Goal: Transaction & Acquisition: Obtain resource

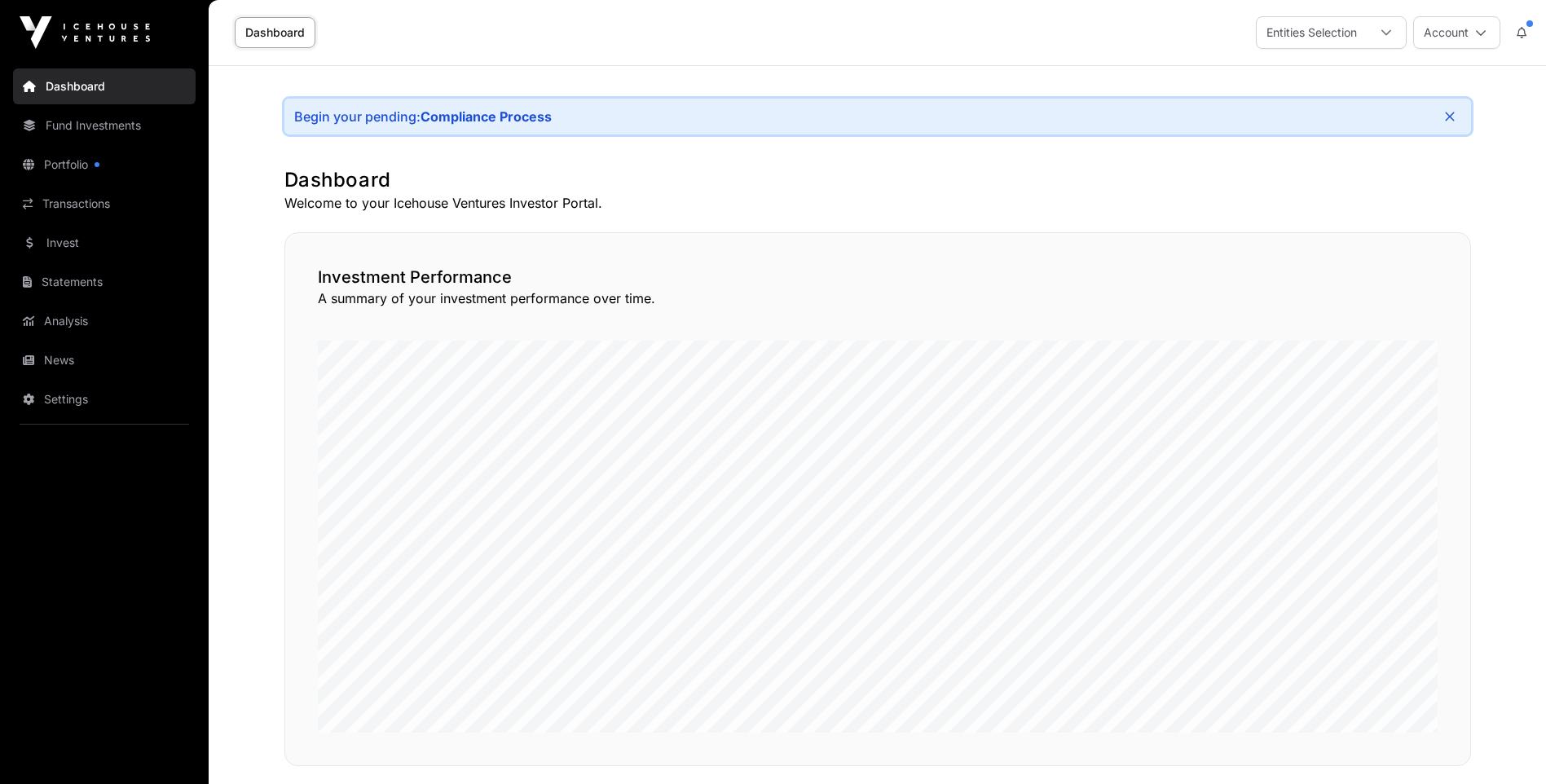
click at [110, 171] on link "Portfolio" at bounding box center [104, 165] width 182 height 36
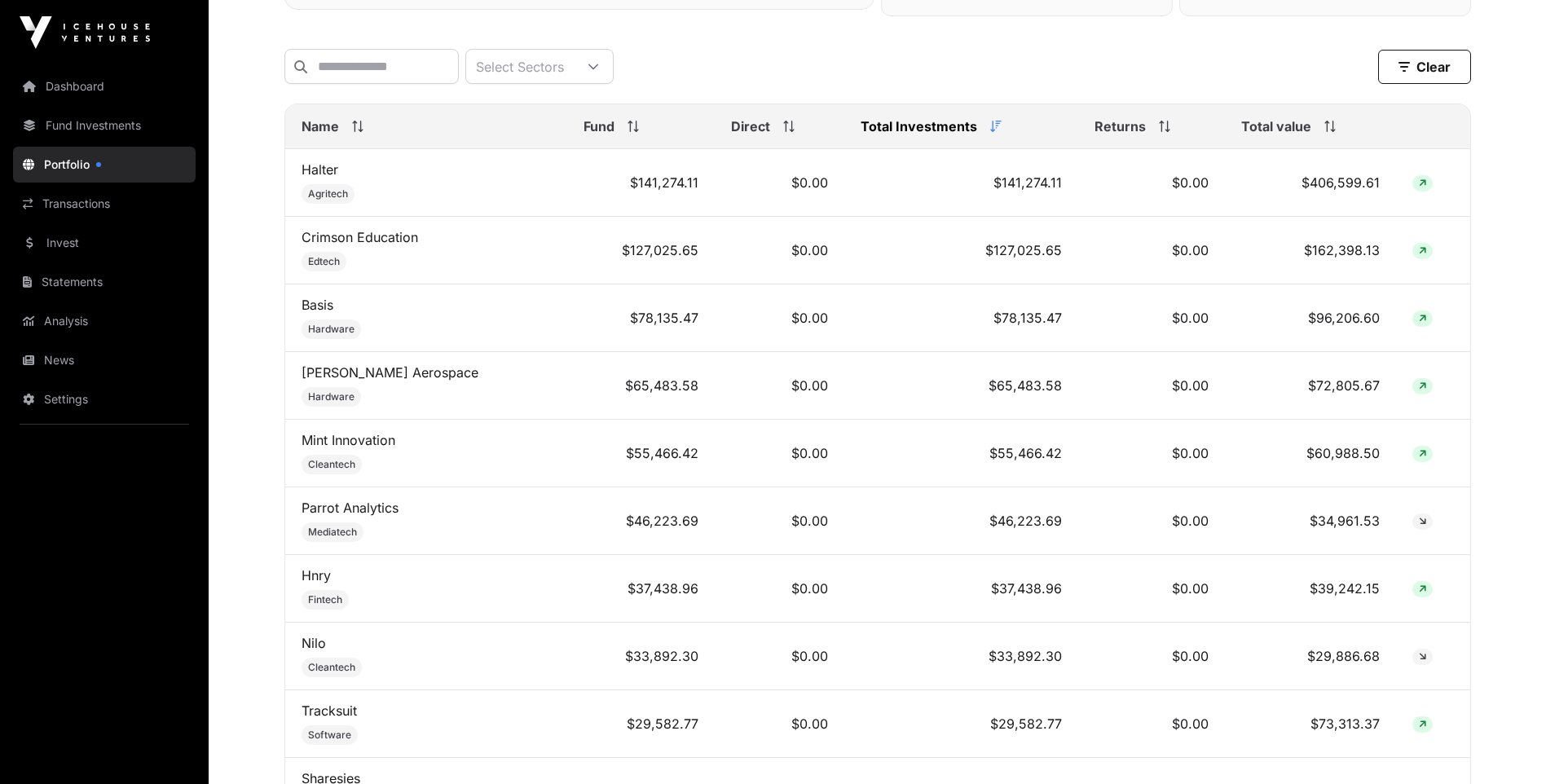
scroll to position [651, 0]
click at [362, 447] on link "Mint Innovation" at bounding box center [348, 439] width 94 height 16
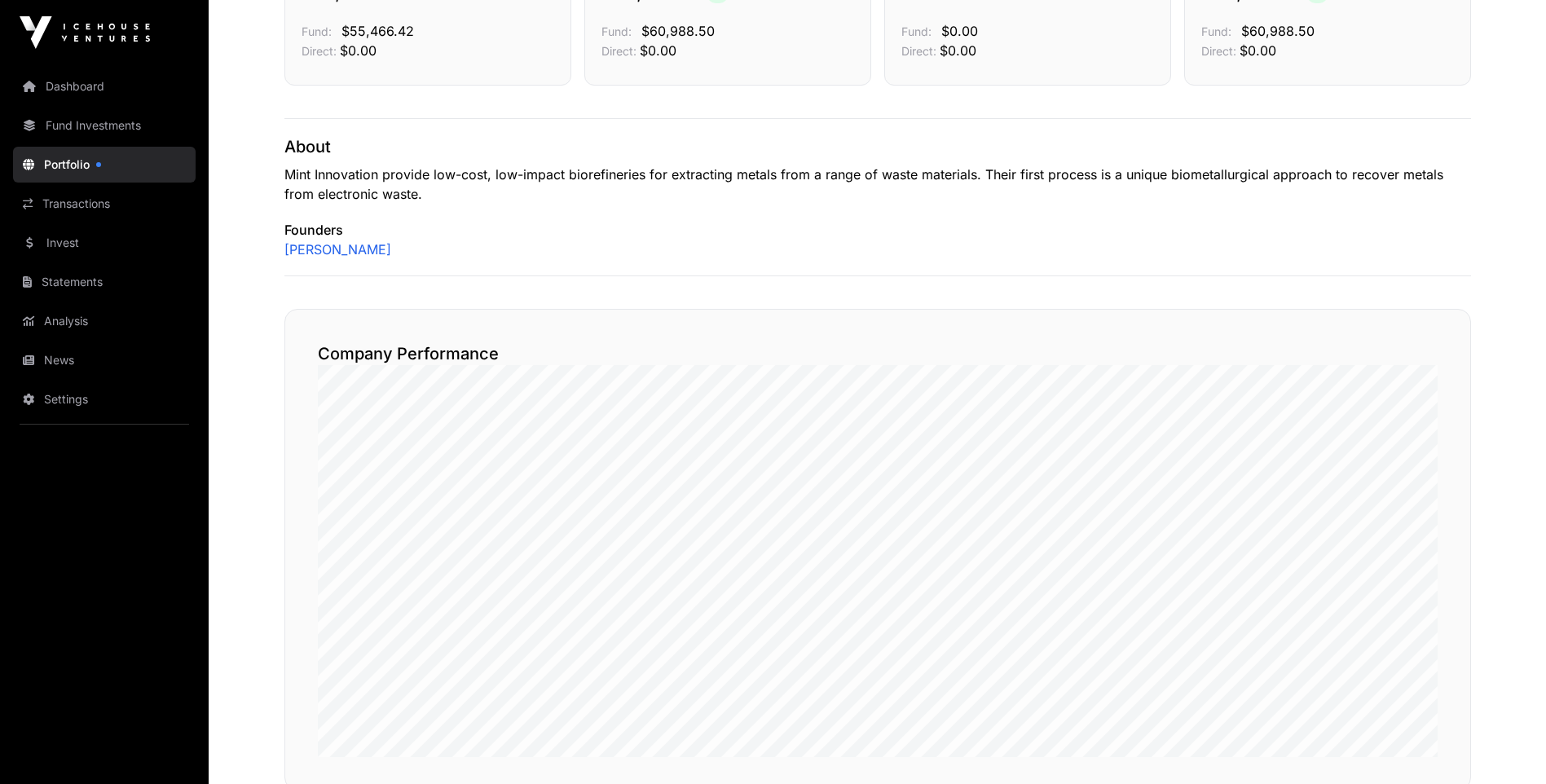
scroll to position [501, 0]
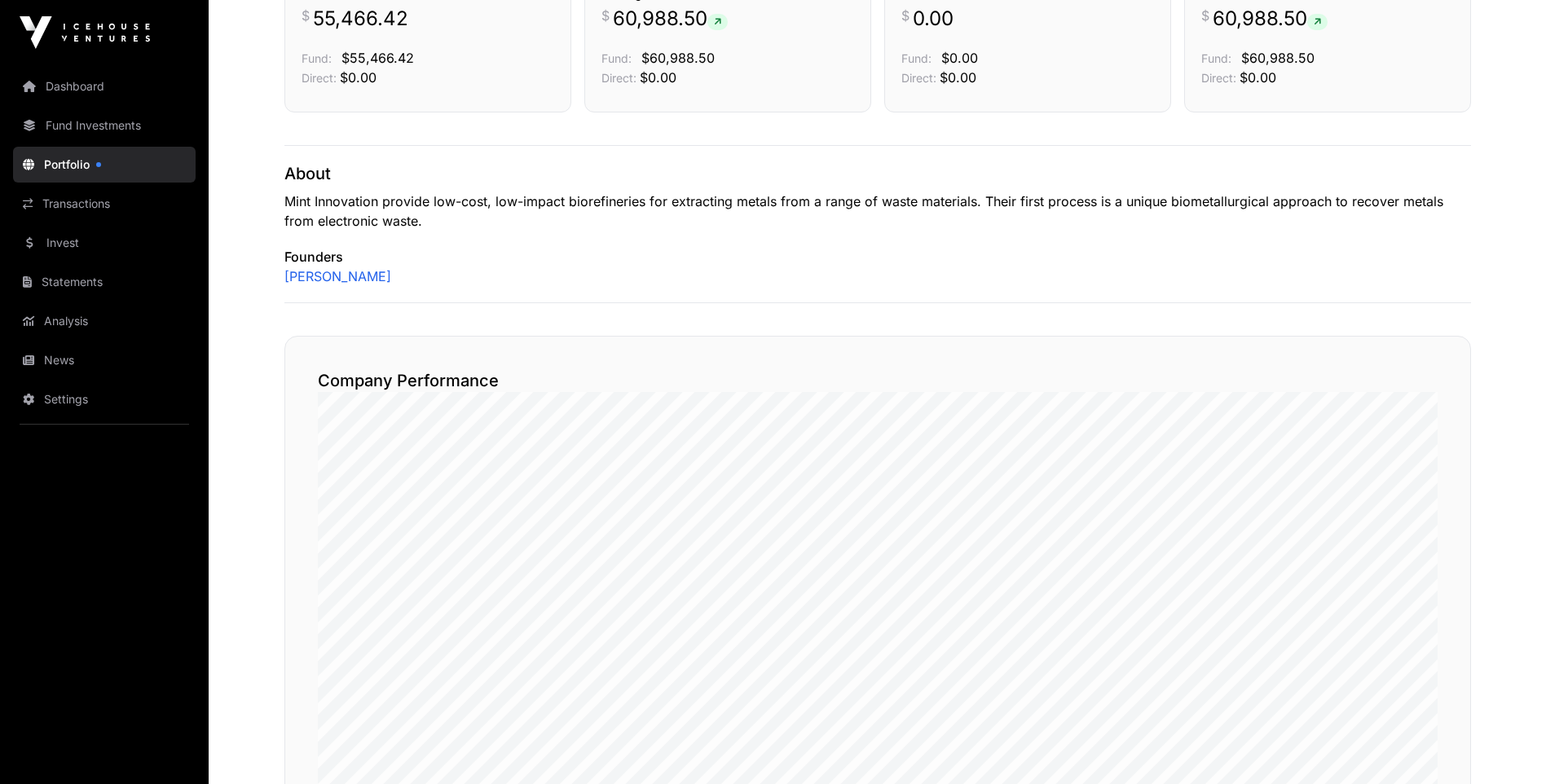
click at [84, 246] on link "Invest" at bounding box center [104, 243] width 182 height 36
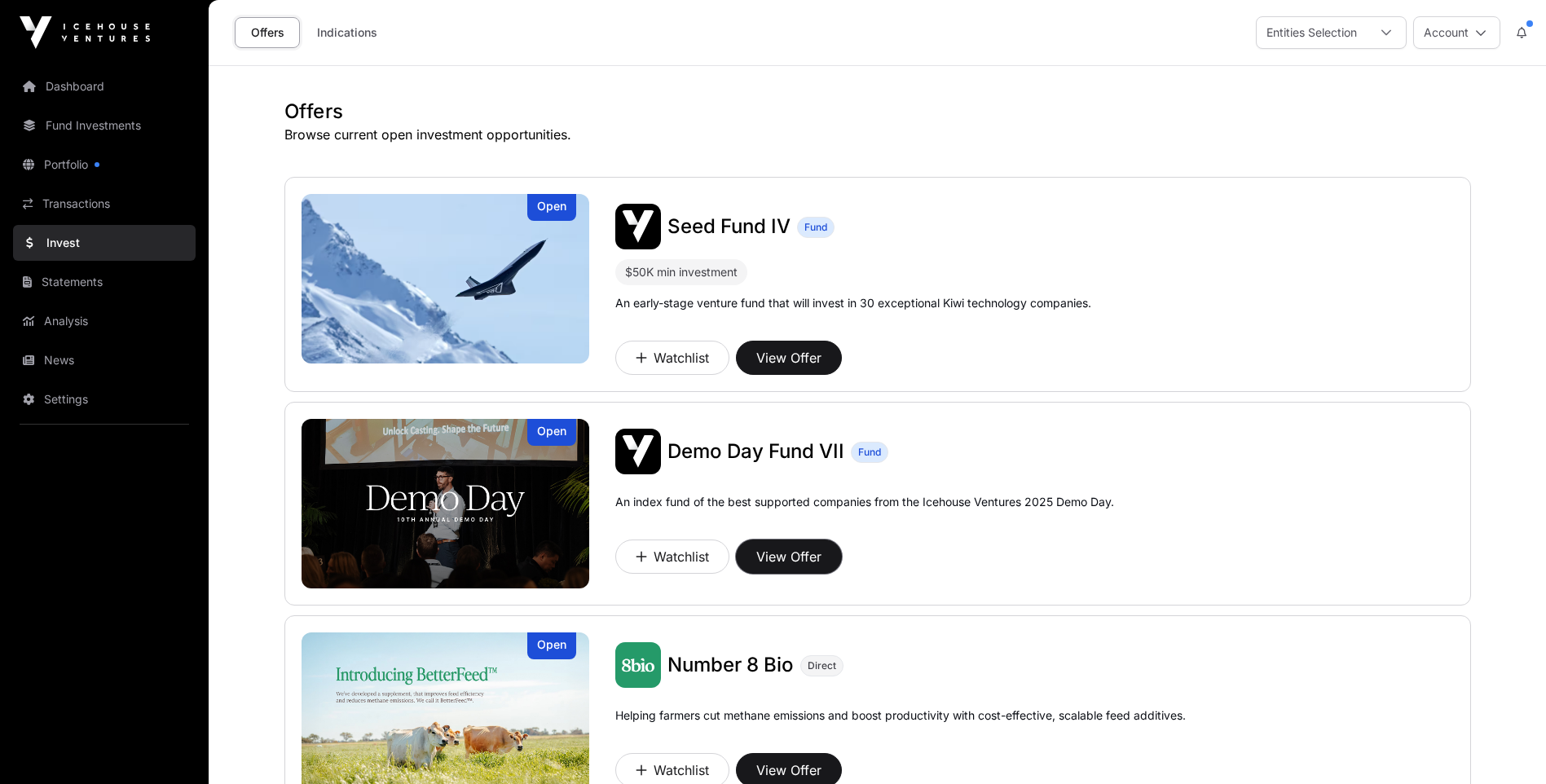
click at [793, 561] on button "View Offer" at bounding box center [788, 557] width 106 height 34
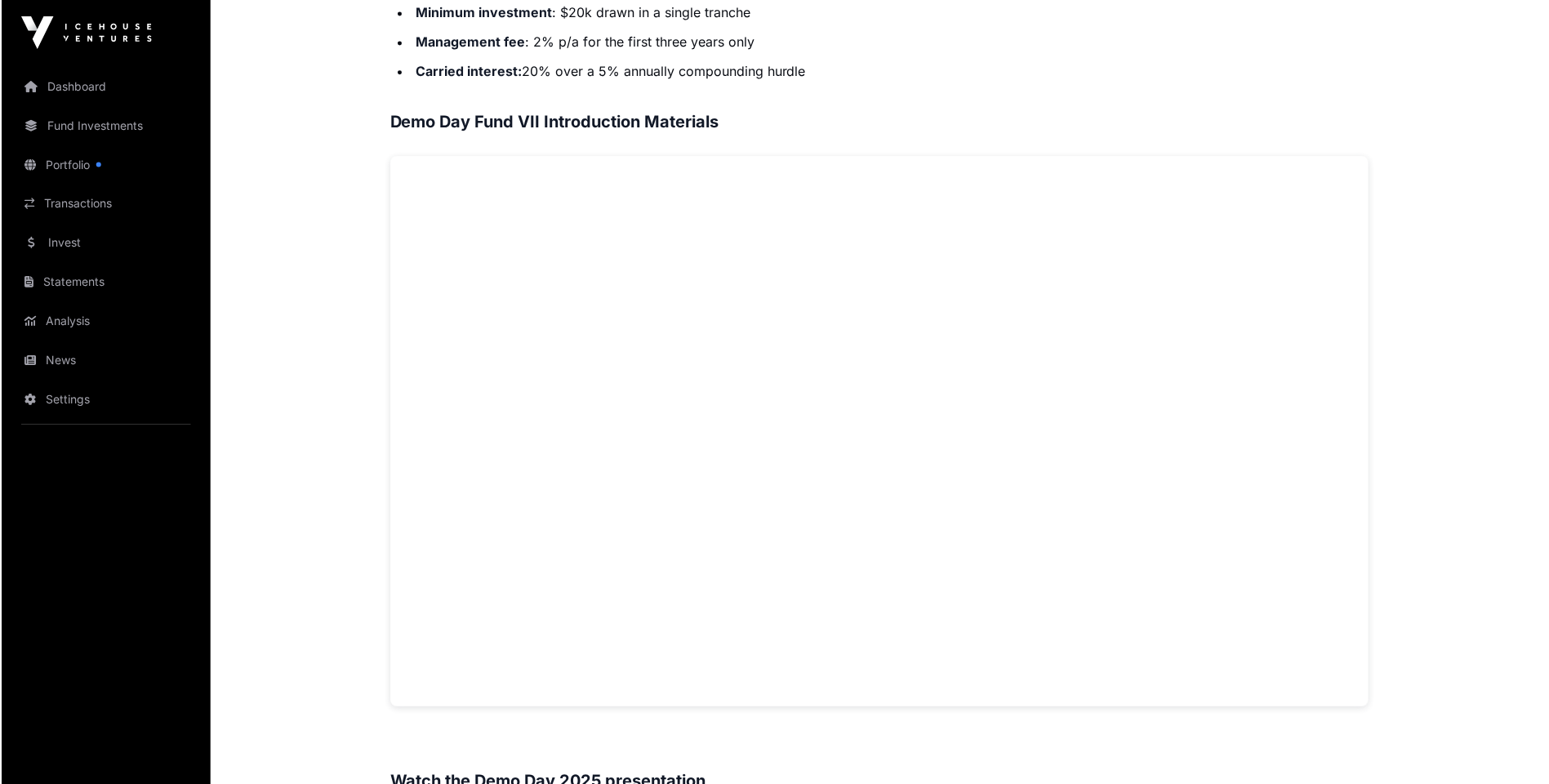
scroll to position [980, 0]
